Goal: Information Seeking & Learning: Learn about a topic

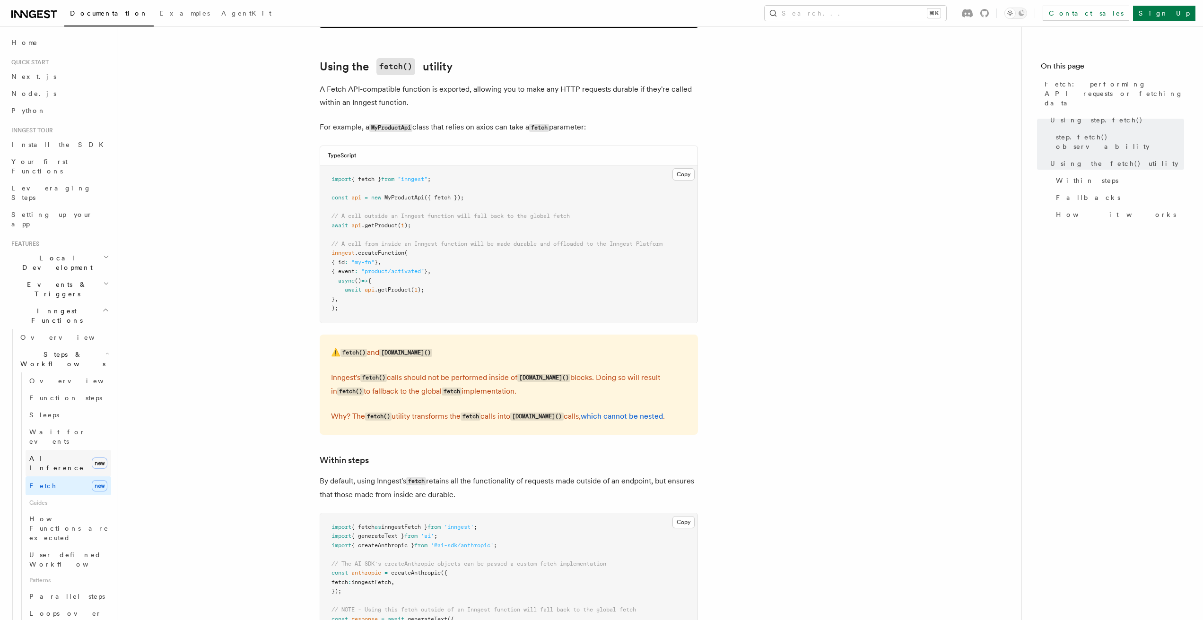
scroll to position [1051, 0]
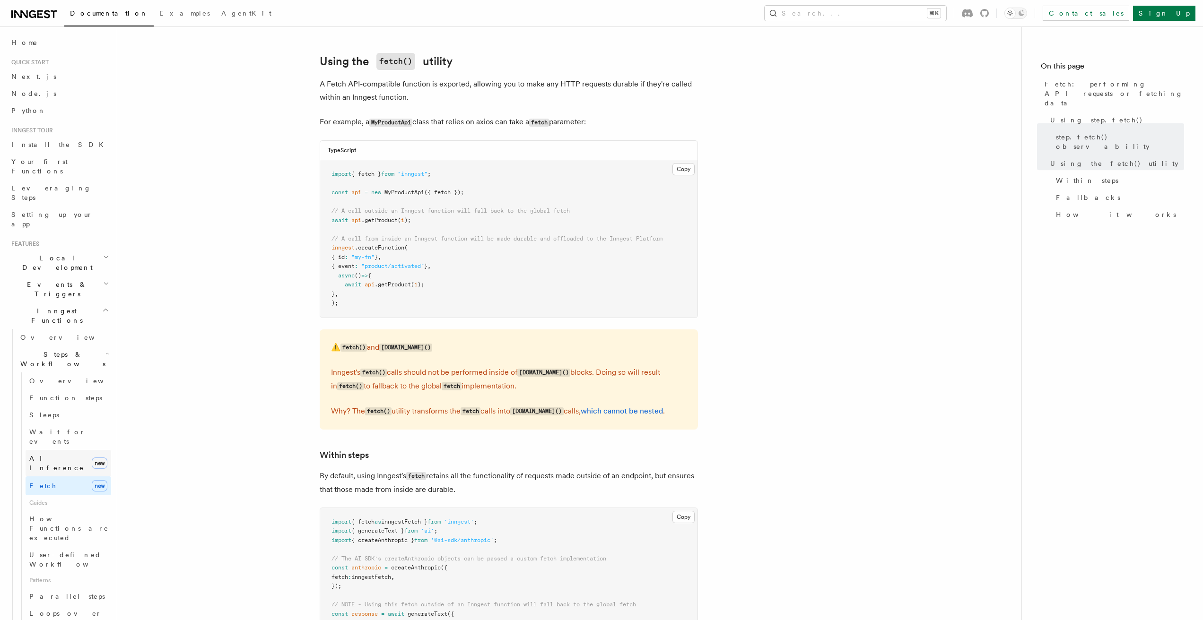
click at [47, 455] on span "AI Inference" at bounding box center [56, 463] width 55 height 17
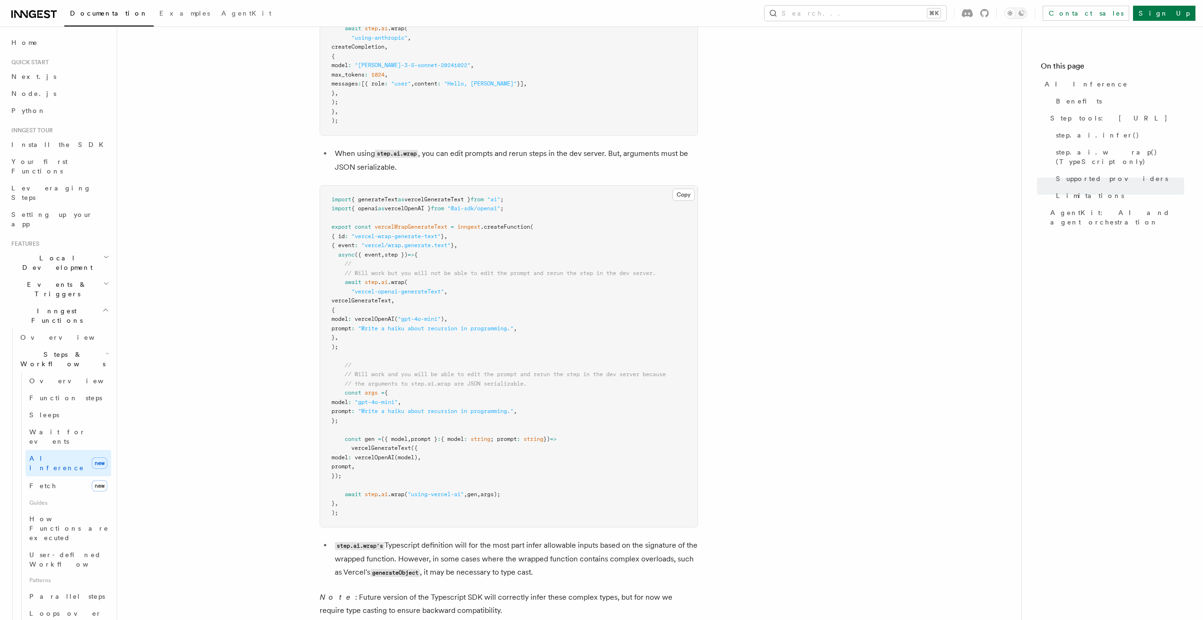
scroll to position [1750, 0]
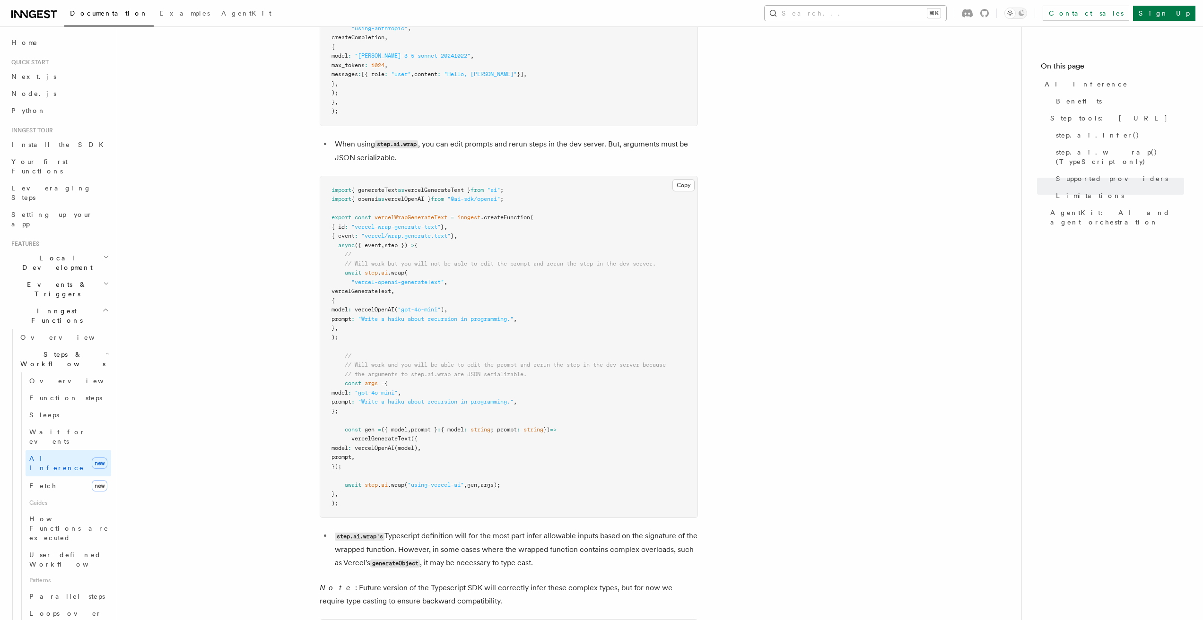
click at [877, 14] on button "Search... ⌘K" at bounding box center [856, 13] width 182 height 15
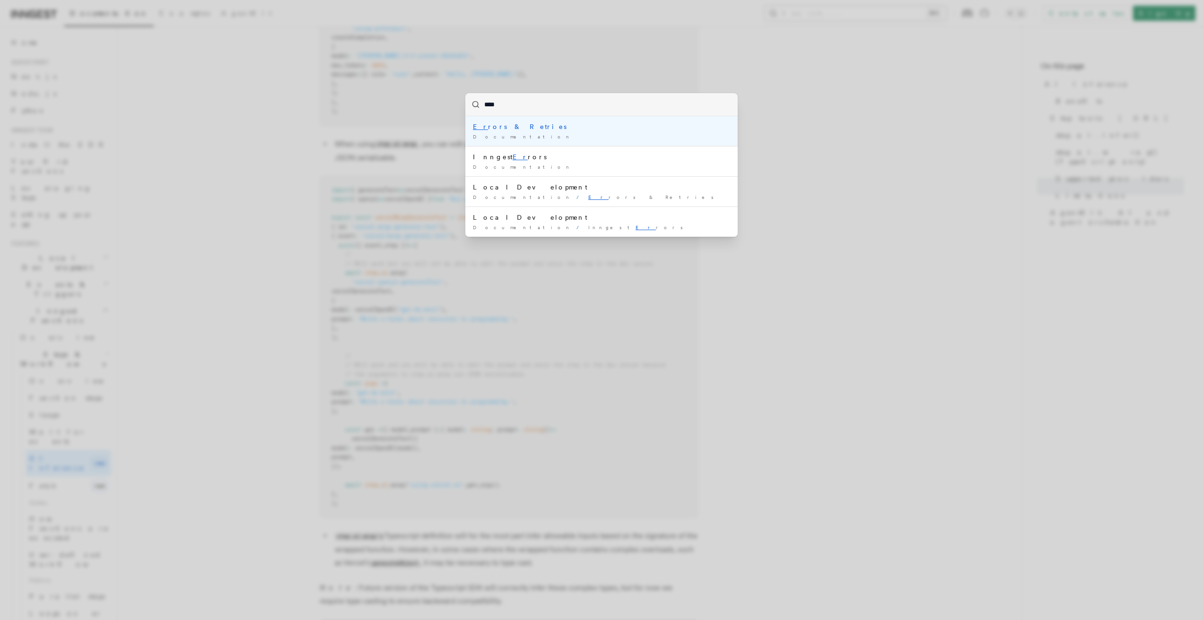
type input "*****"
click at [525, 137] on div "Documentation /" at bounding box center [601, 136] width 257 height 7
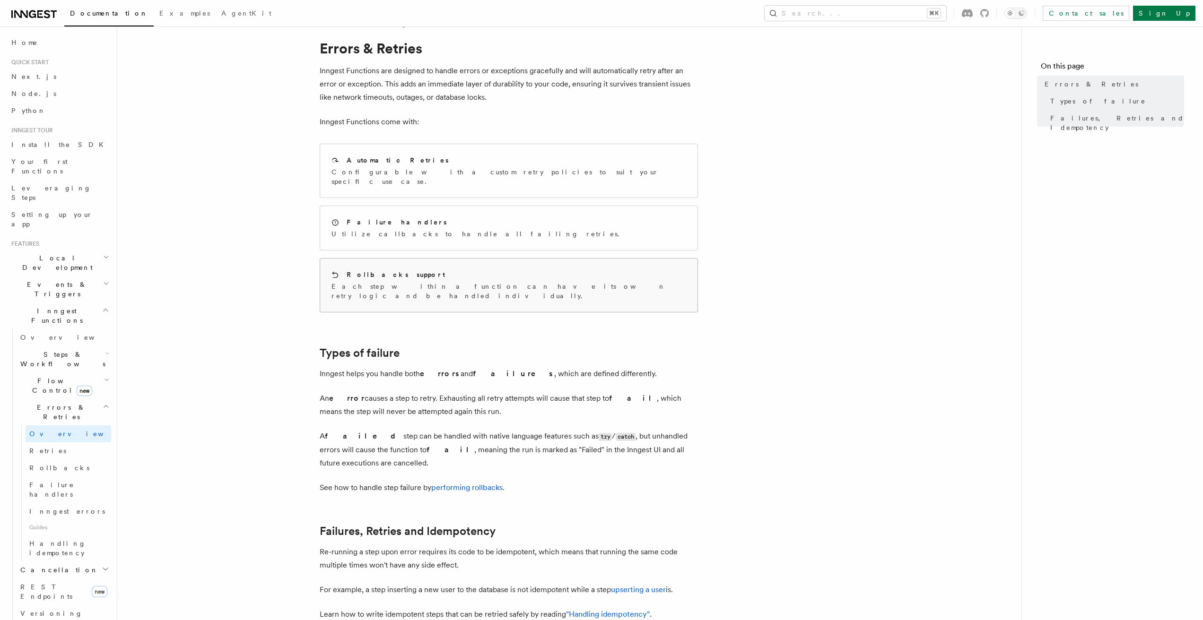
scroll to position [192, 0]
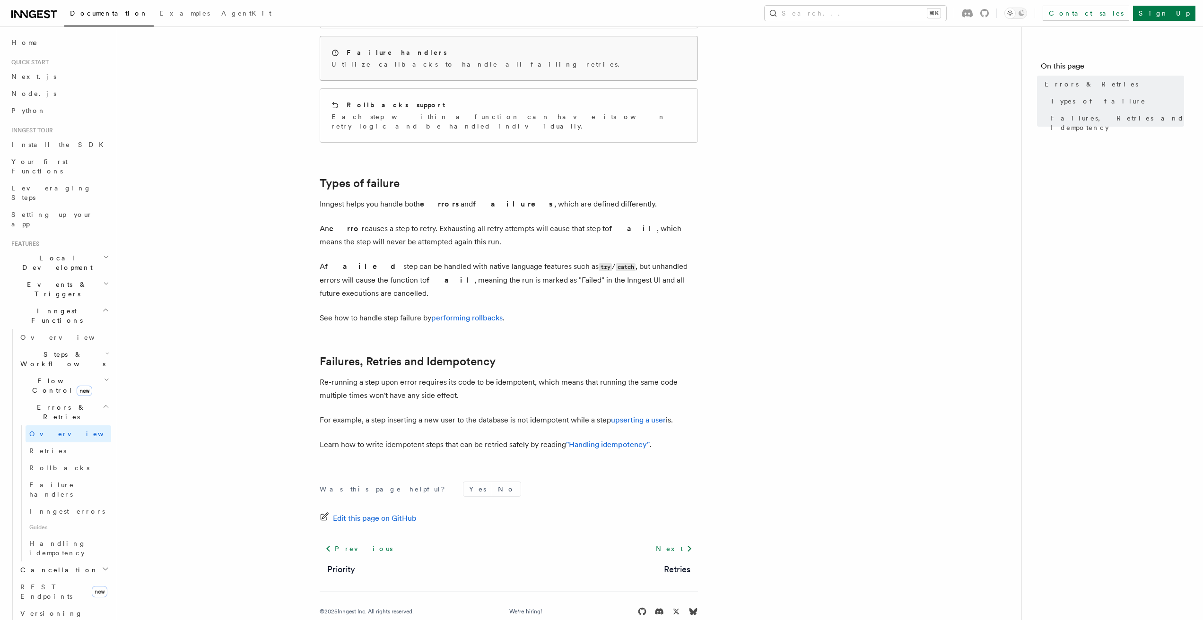
click at [463, 59] on div "Failure handlers Utilize callbacks to handle all failing retries." at bounding box center [508, 58] width 377 height 44
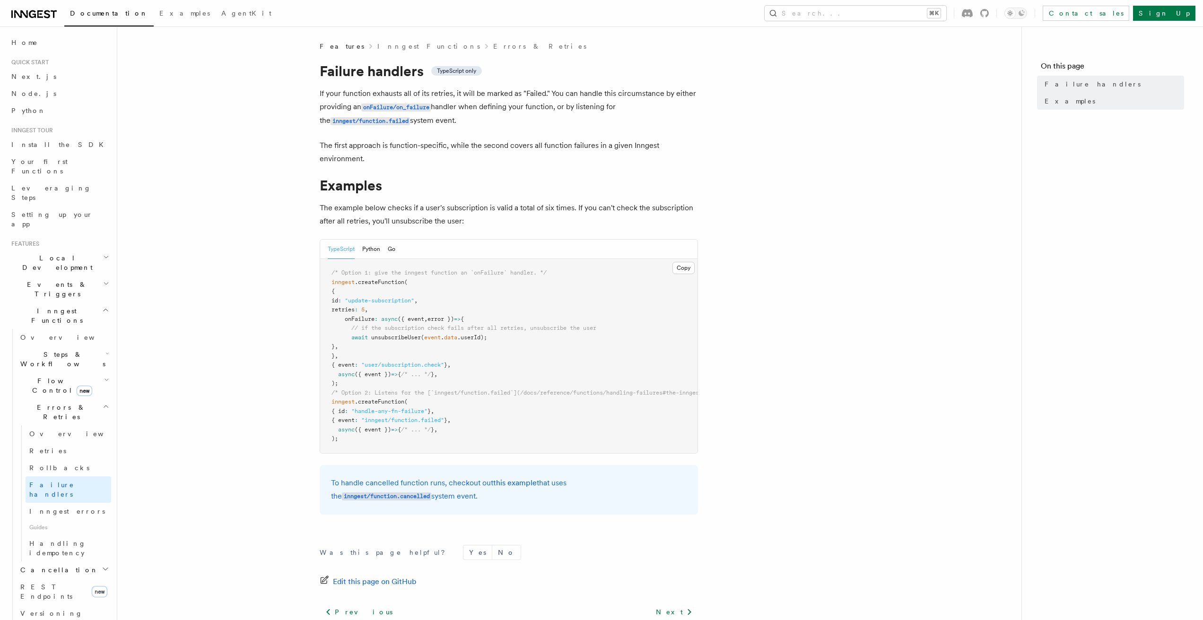
scroll to position [83, 0]
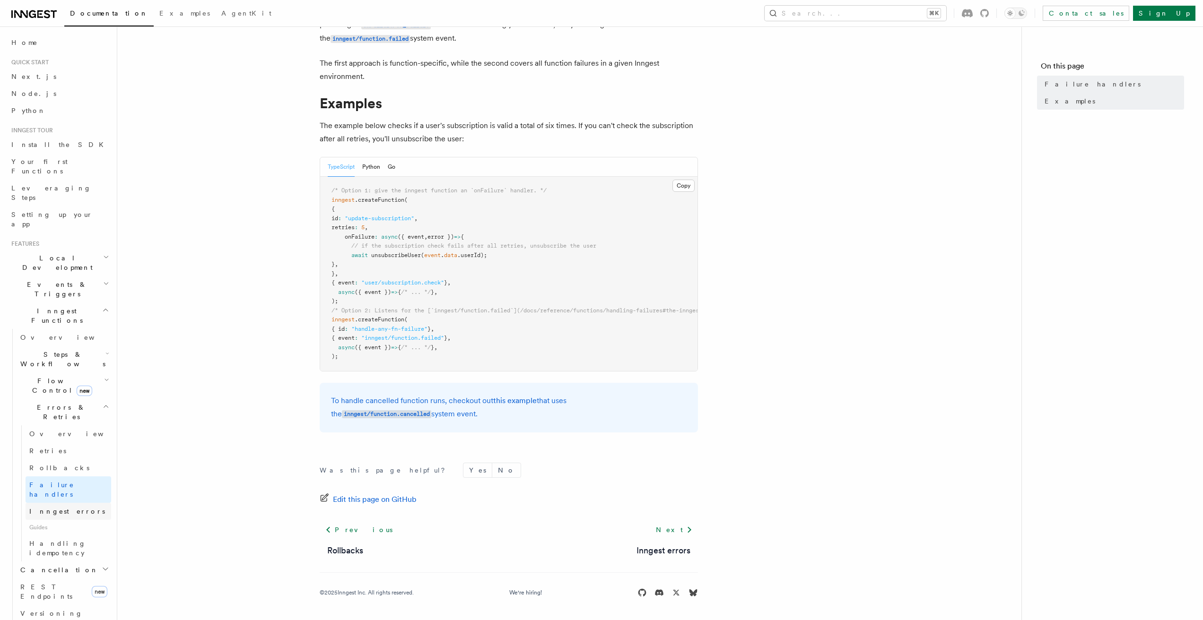
click at [72, 503] on link "Inngest errors" at bounding box center [69, 511] width 86 height 17
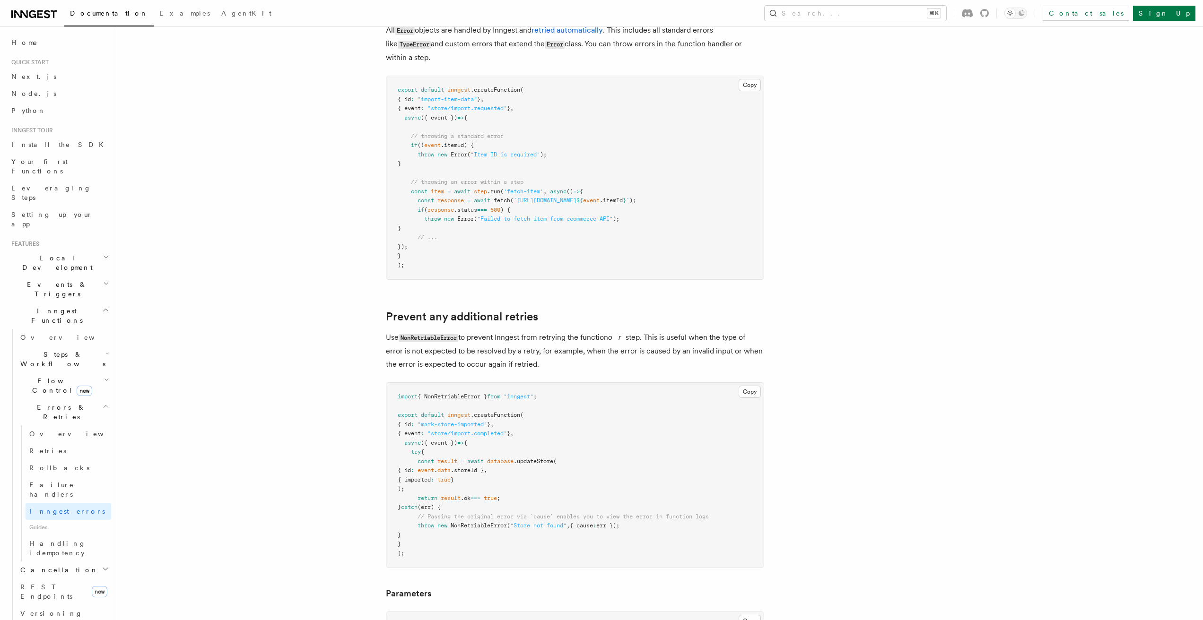
scroll to position [149, 0]
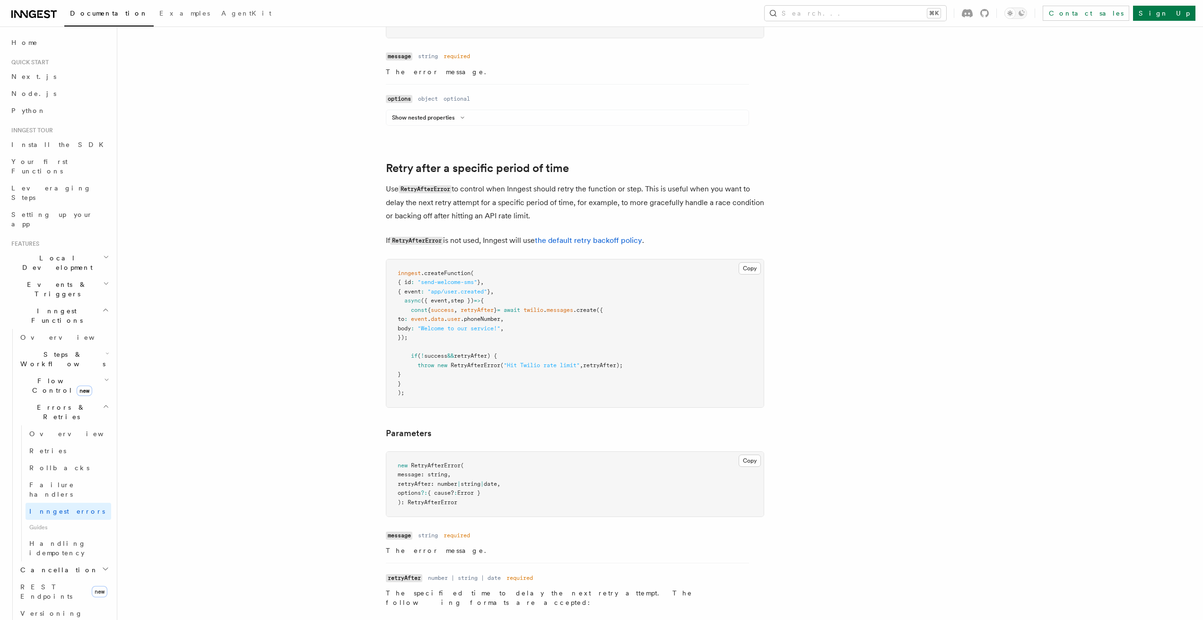
scroll to position [869, 0]
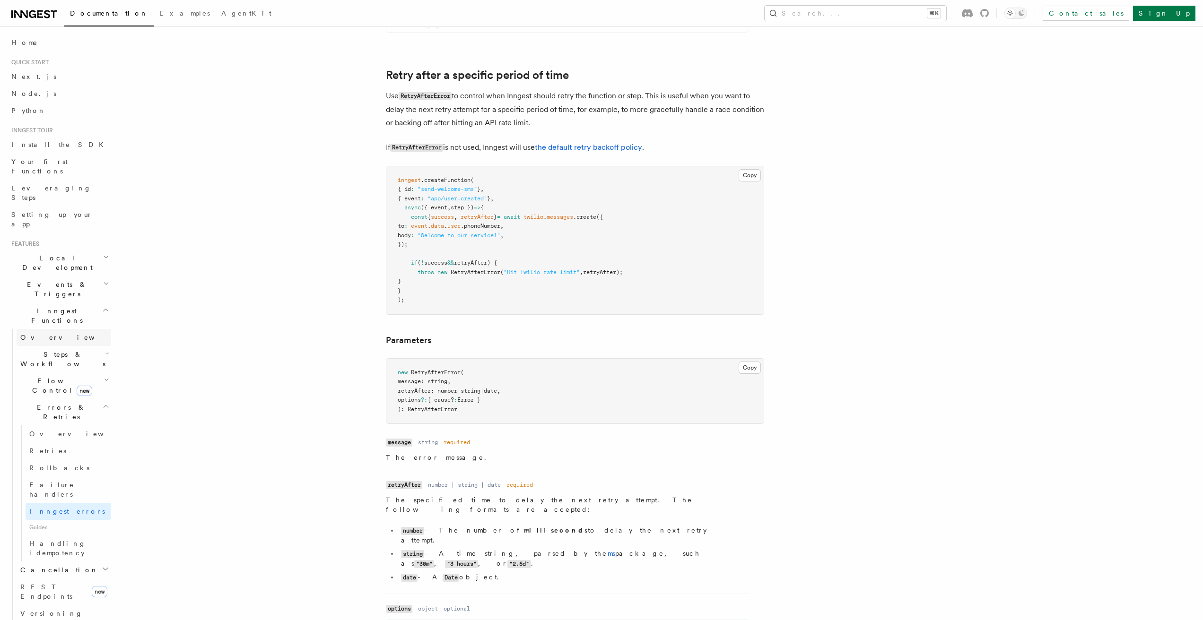
click at [43, 333] on span "Overview" at bounding box center [68, 337] width 97 height 9
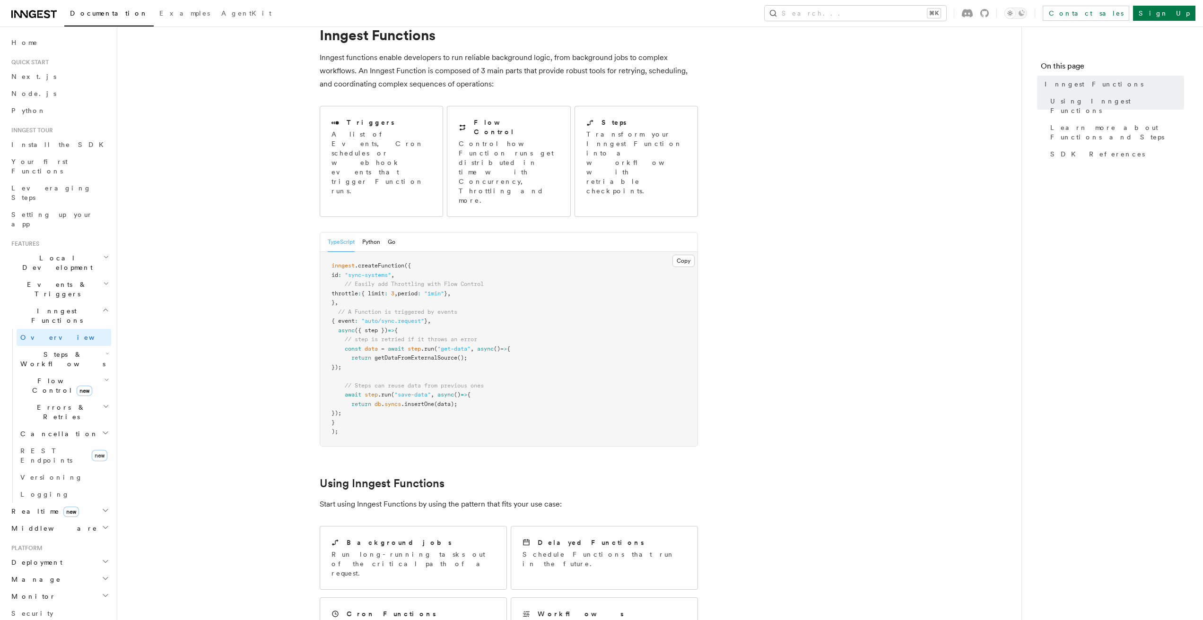
scroll to position [38, 0]
